Goal: Transaction & Acquisition: Purchase product/service

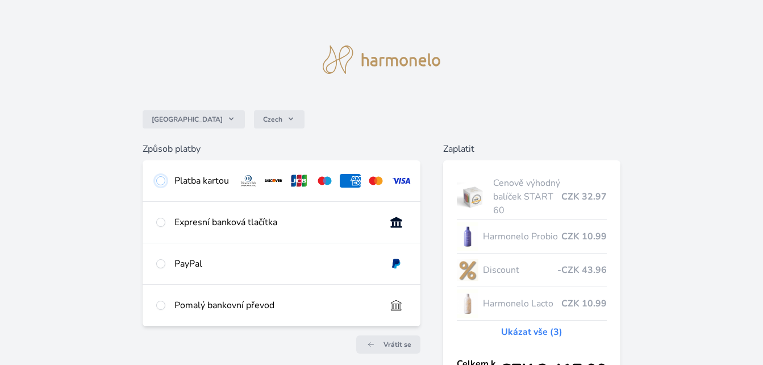
click at [157, 184] on input "radio" at bounding box center [160, 180] width 9 height 9
radio input "true"
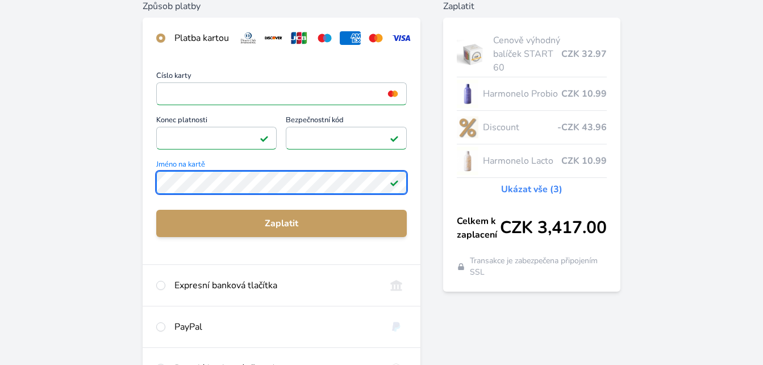
scroll to position [159, 0]
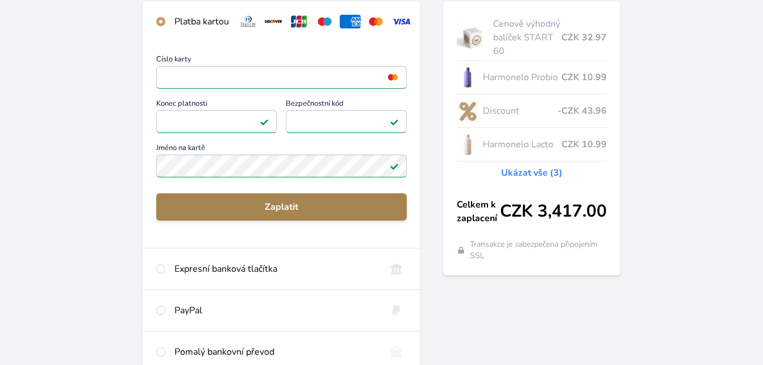
click at [298, 214] on span "Zaplatit" at bounding box center [281, 207] width 232 height 14
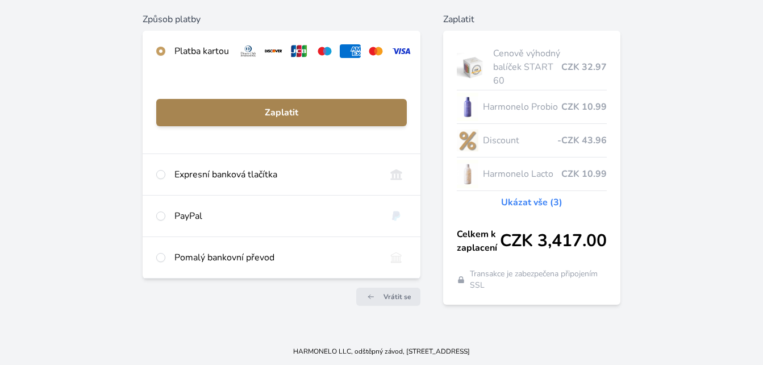
scroll to position [138, 0]
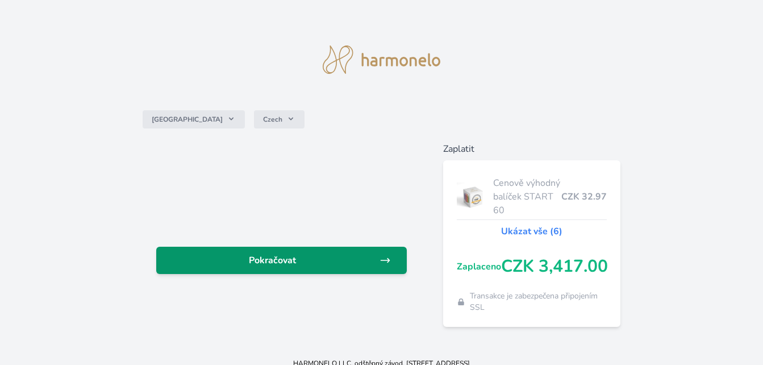
click at [282, 265] on span "Pokračovat" at bounding box center [272, 260] width 214 height 14
